Goal: Information Seeking & Learning: Learn about a topic

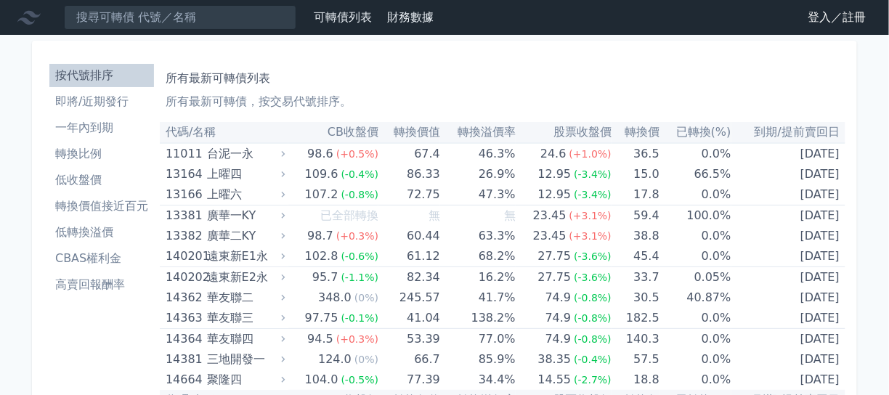
click at [796, 130] on th "到期/提前賣回日" at bounding box center [789, 132] width 114 height 21
click at [135, 211] on li "轉換價值接近百元" at bounding box center [101, 206] width 105 height 17
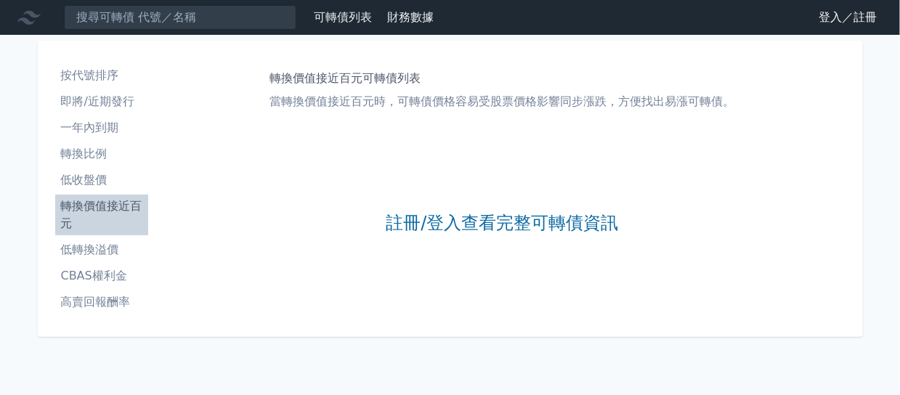
click at [94, 181] on li "低收盤價" at bounding box center [101, 179] width 93 height 17
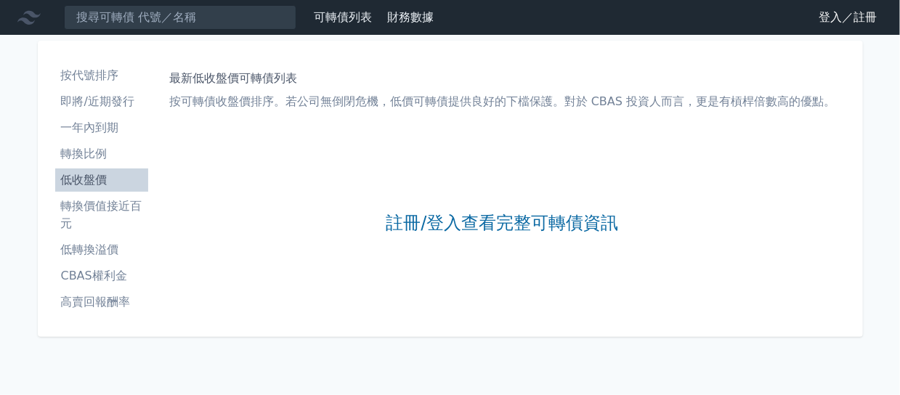
click at [94, 167] on ul "按代號排序 即將/近期發行 一年內到期 轉換比例 低收盤價 轉換價值接近百元 低轉換溢價 CBAS權利金 高賣回報酬率" at bounding box center [101, 189] width 93 height 250
click at [94, 153] on li "轉換比例" at bounding box center [101, 153] width 93 height 17
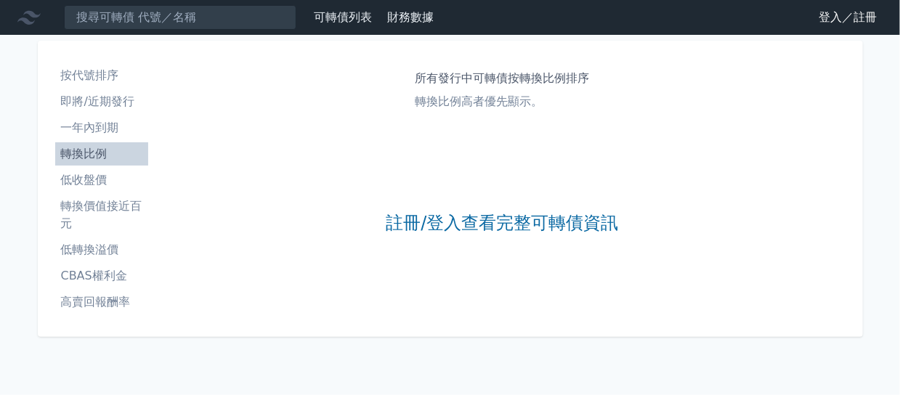
click at [96, 131] on li "一年內到期" at bounding box center [101, 127] width 93 height 17
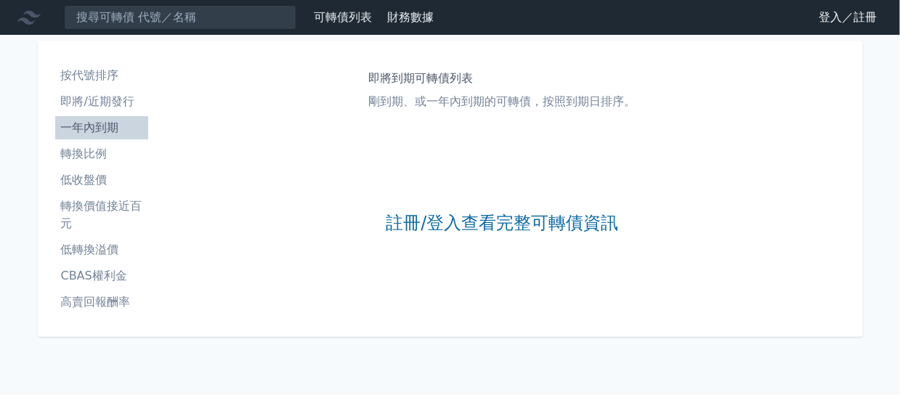
click at [102, 104] on li "即將/近期發行" at bounding box center [101, 101] width 93 height 17
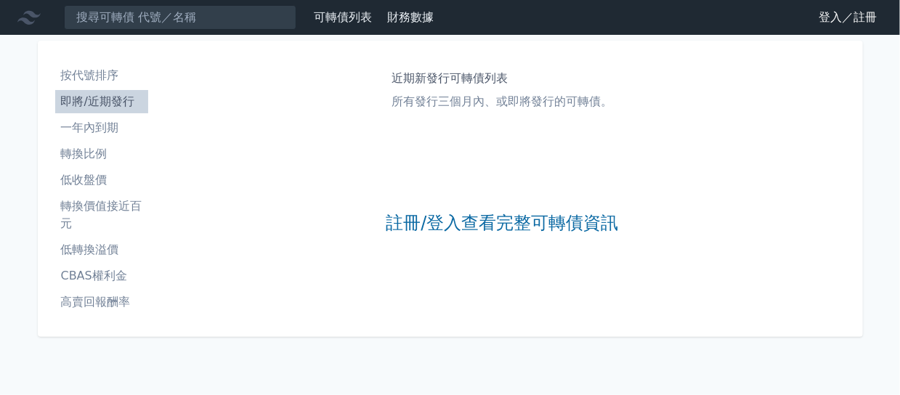
click at [97, 80] on li "按代號排序" at bounding box center [101, 75] width 93 height 17
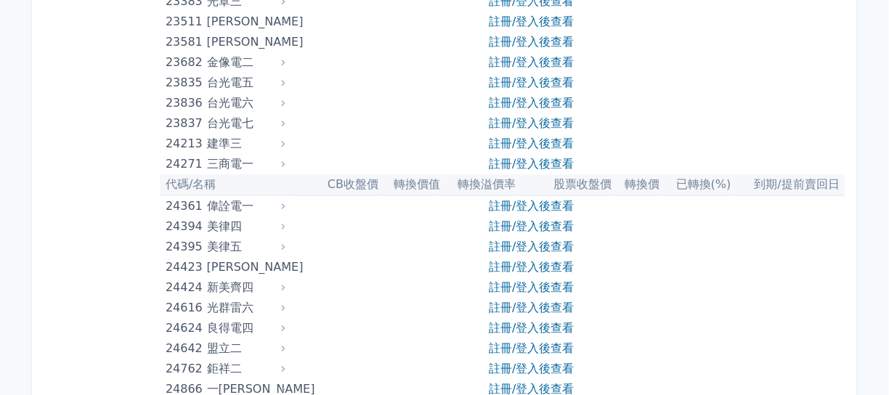
scroll to position [1308, 0]
